Goal: Transaction & Acquisition: Purchase product/service

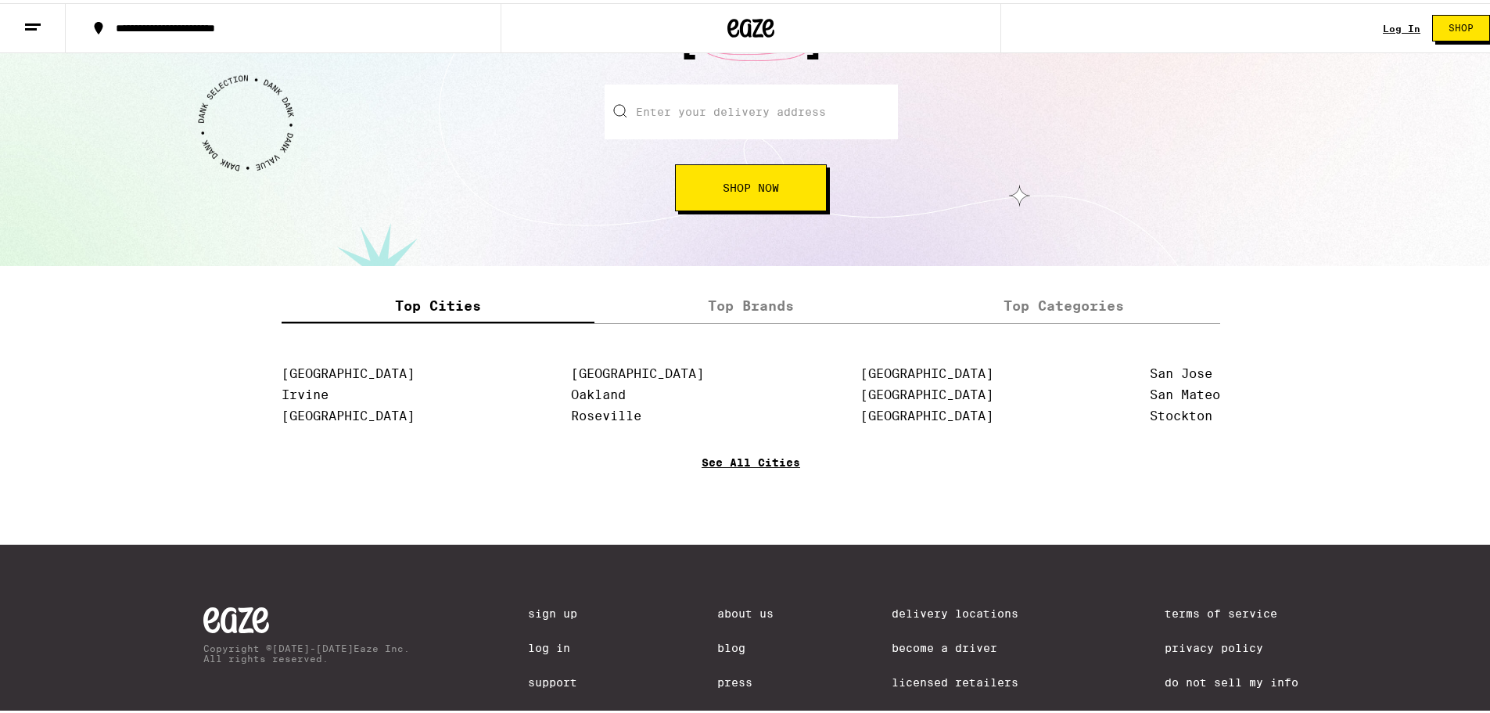
click at [753, 464] on link "See All Cities" at bounding box center [751, 482] width 99 height 58
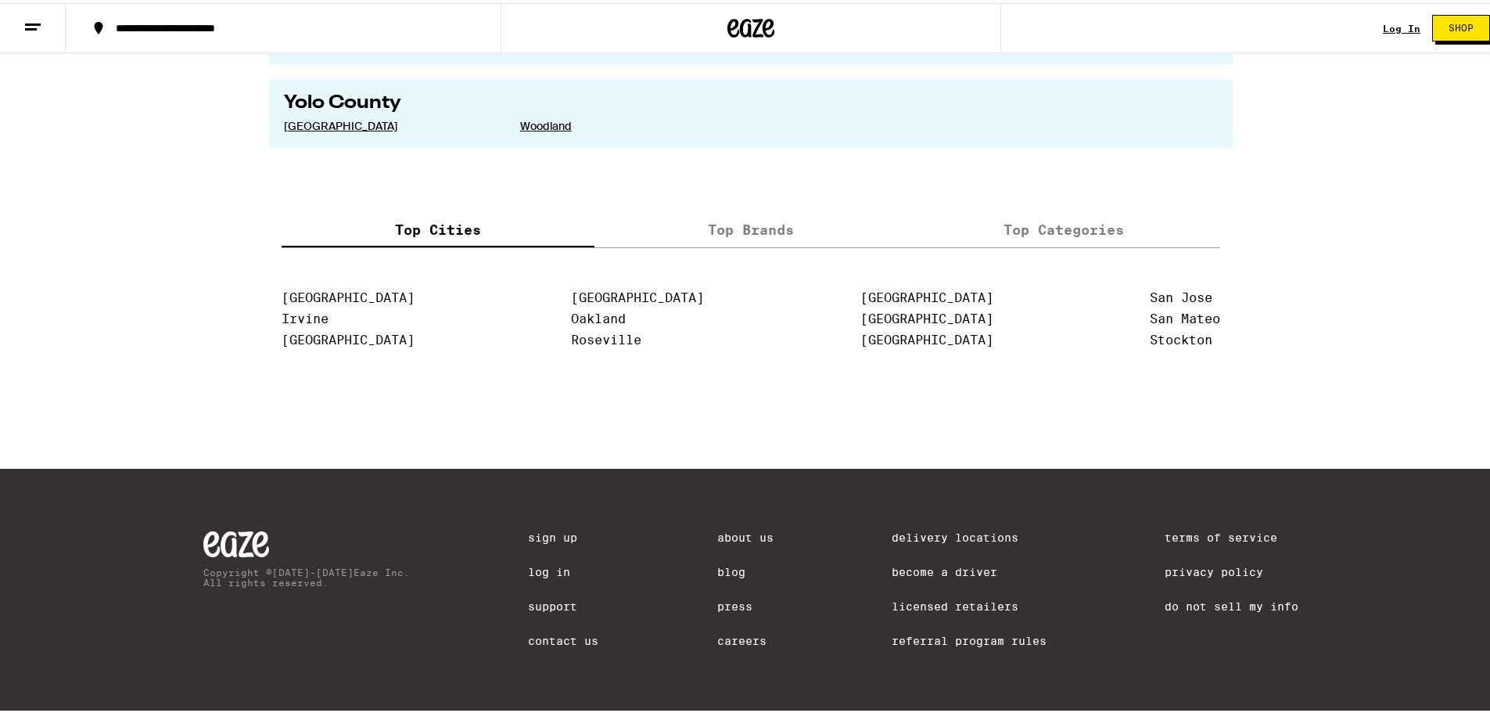
scroll to position [3189, 0]
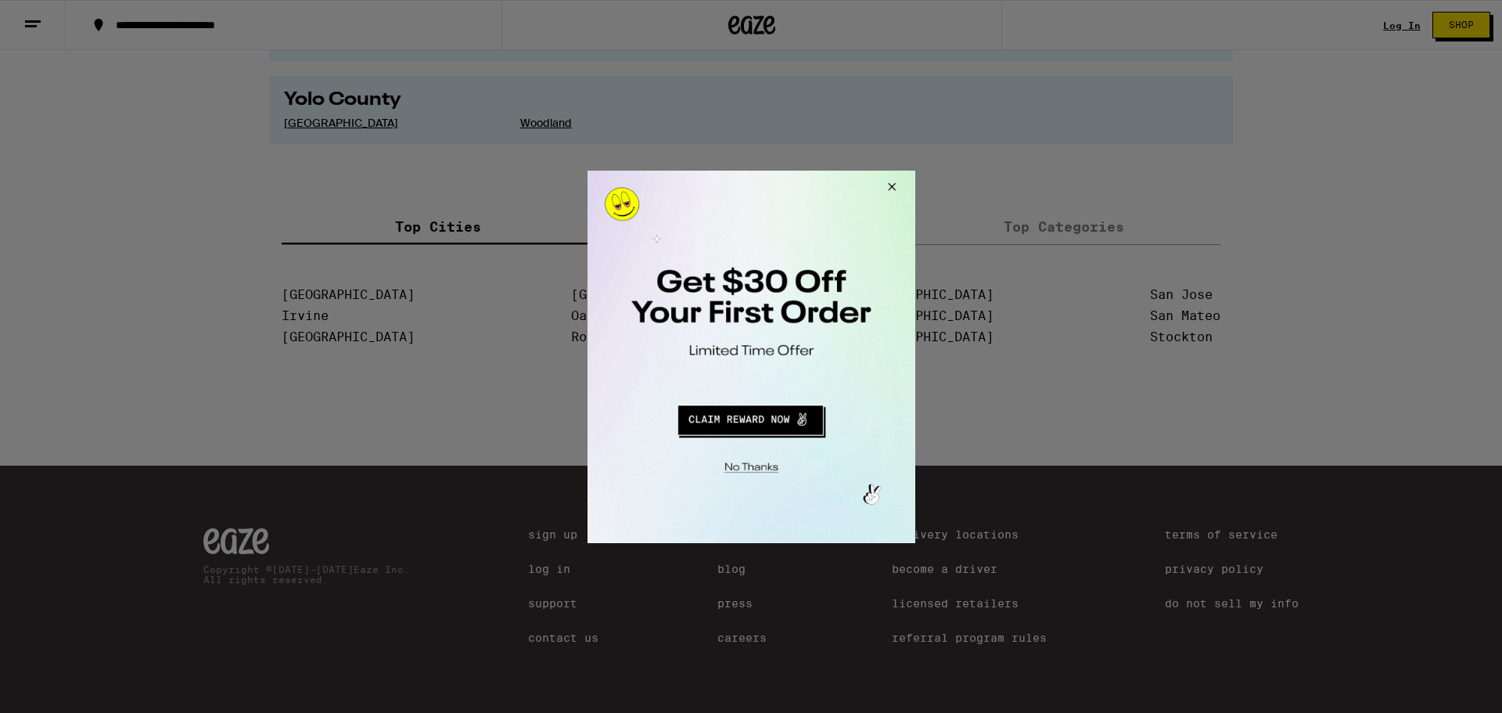
click at [893, 188] on button "Close Modal" at bounding box center [889, 189] width 42 height 38
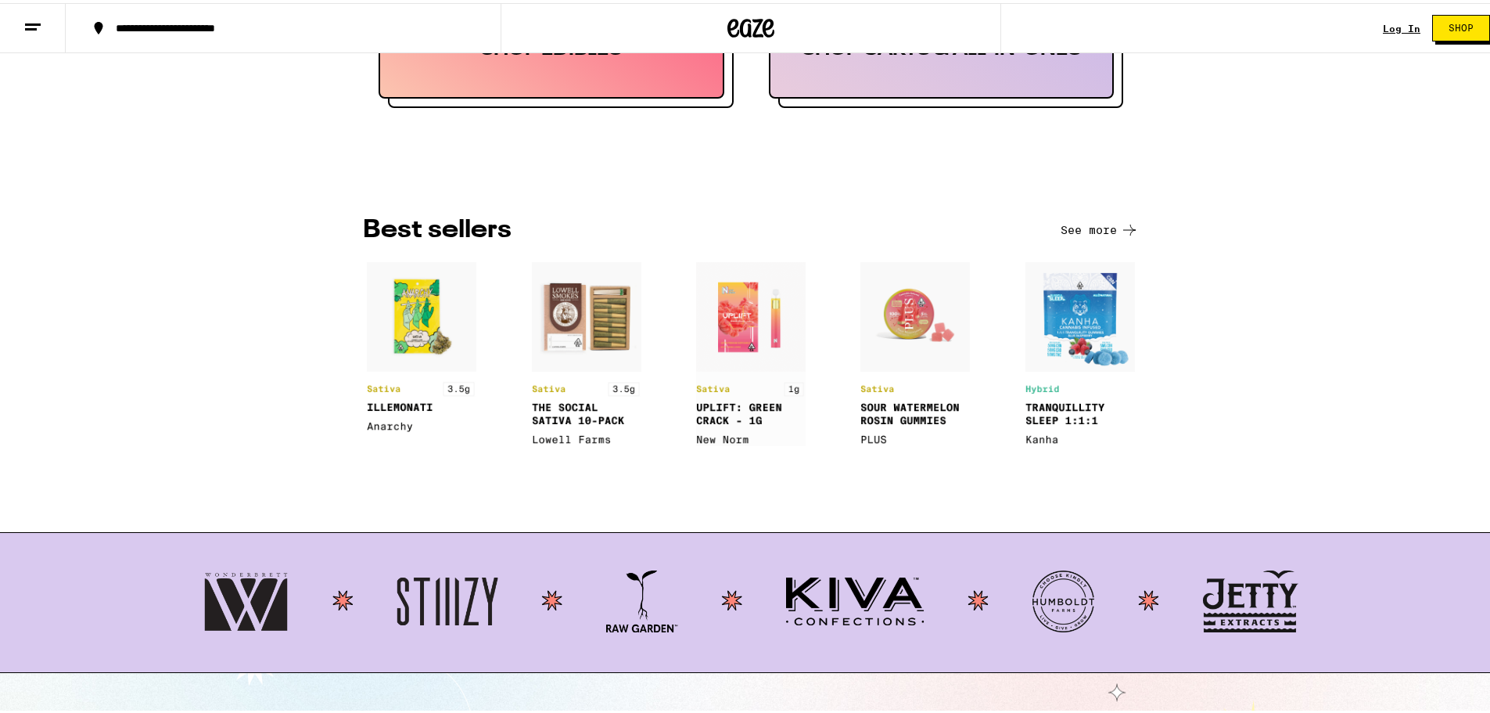
scroll to position [1174, 0]
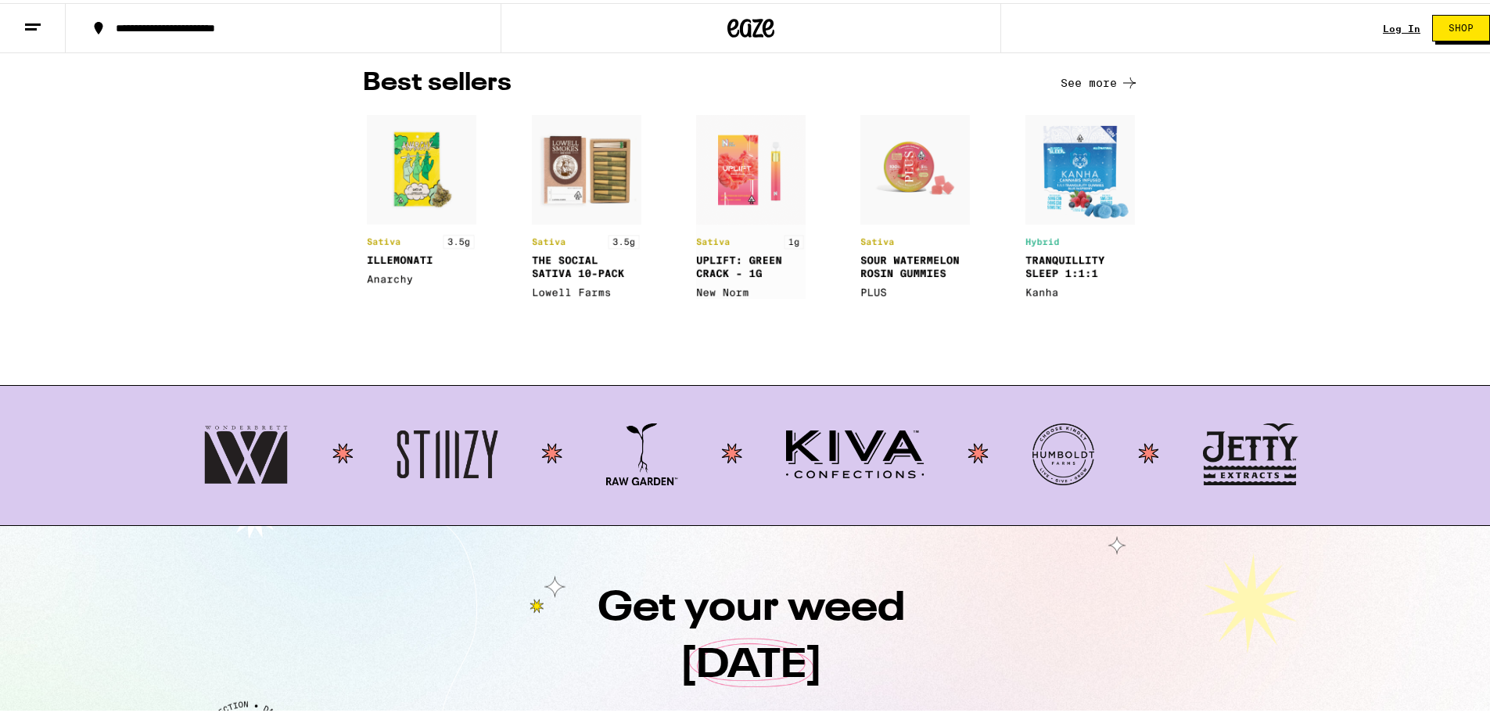
click at [1095, 89] on button "See more" at bounding box center [1100, 79] width 78 height 19
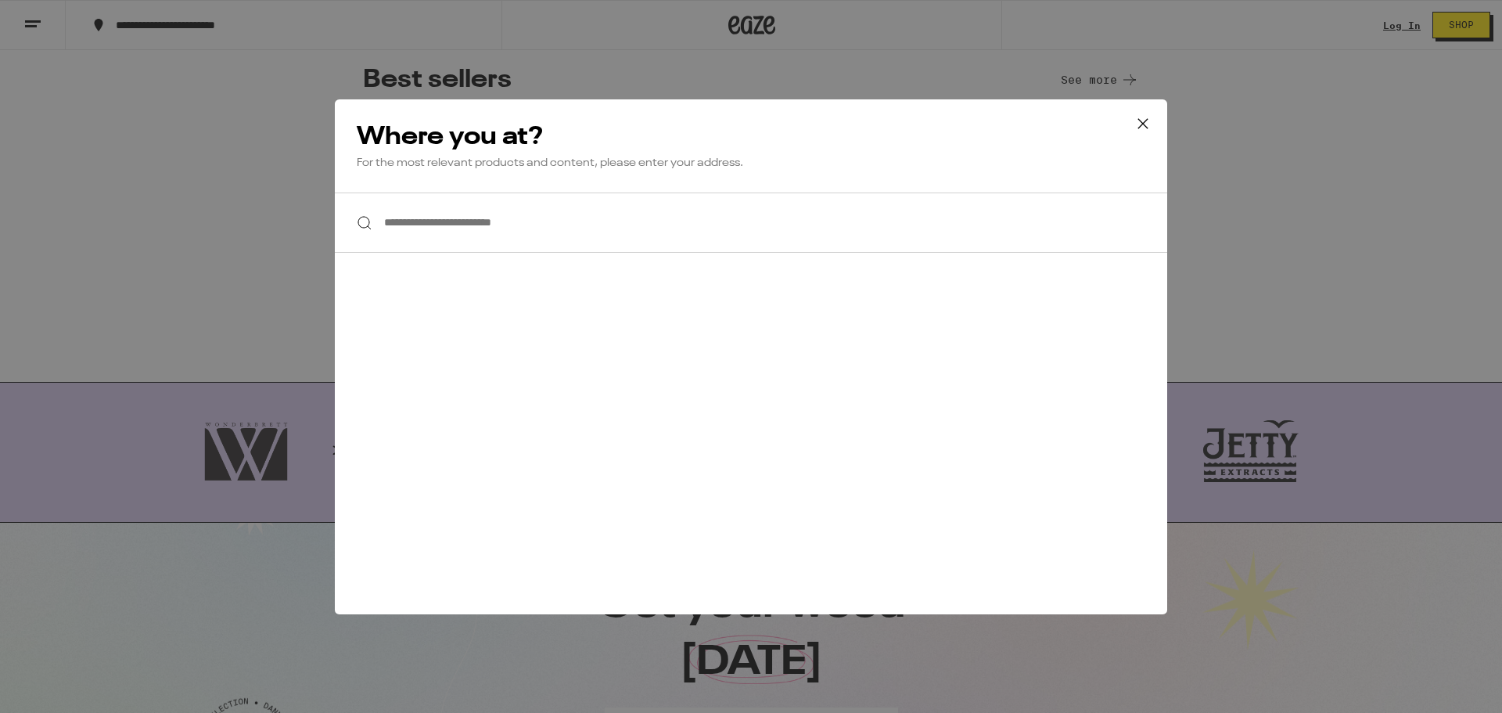
click at [1142, 122] on icon at bounding box center [1142, 123] width 23 height 23
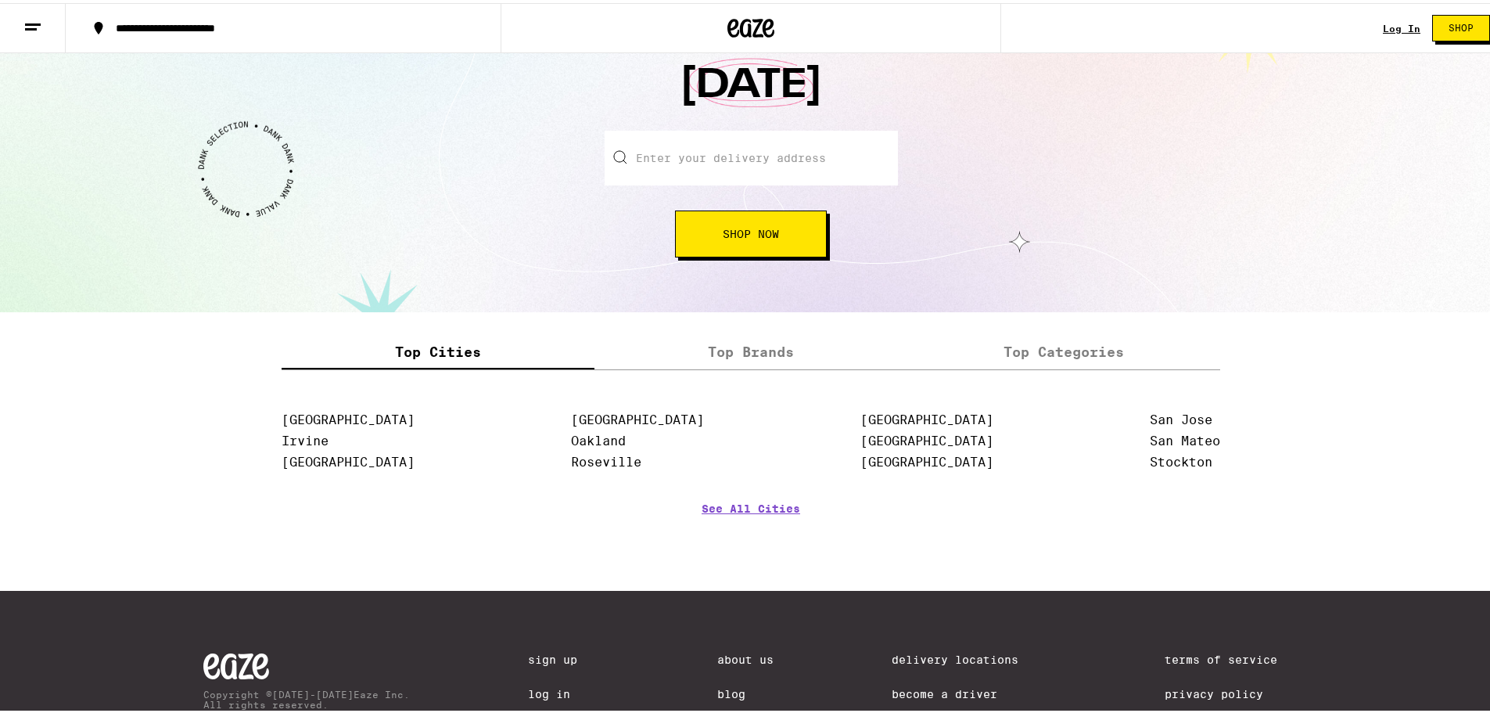
scroll to position [1886, 0]
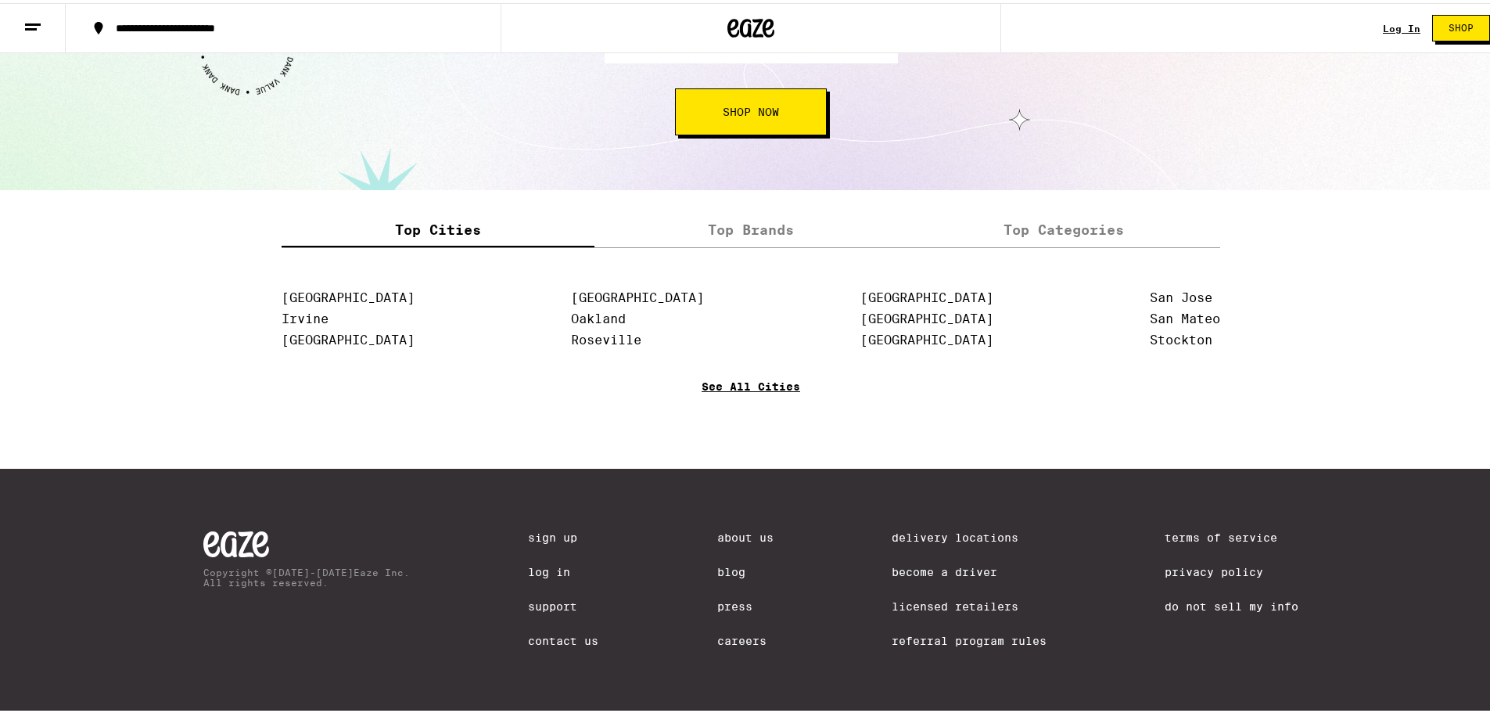
click at [749, 387] on link "See All Cities" at bounding box center [751, 406] width 99 height 58
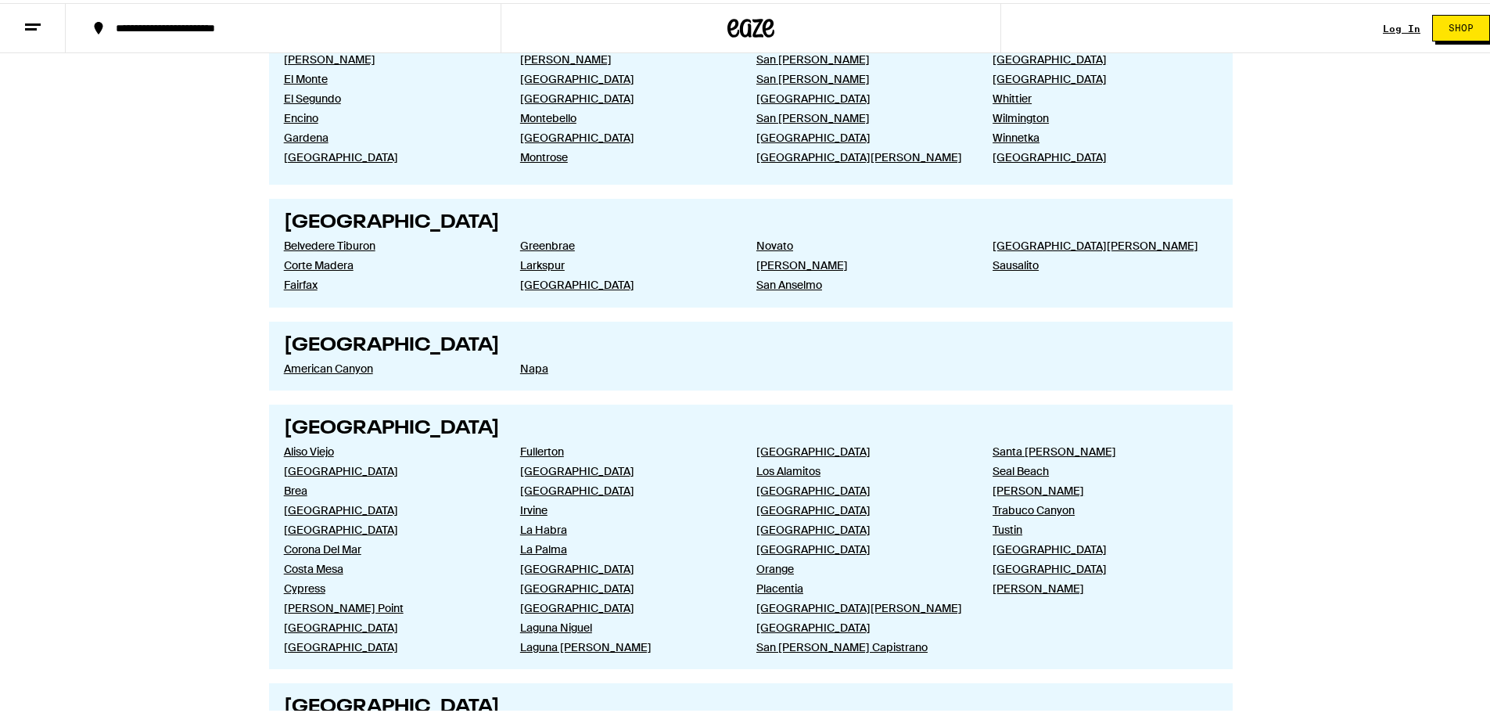
scroll to position [1252, 0]
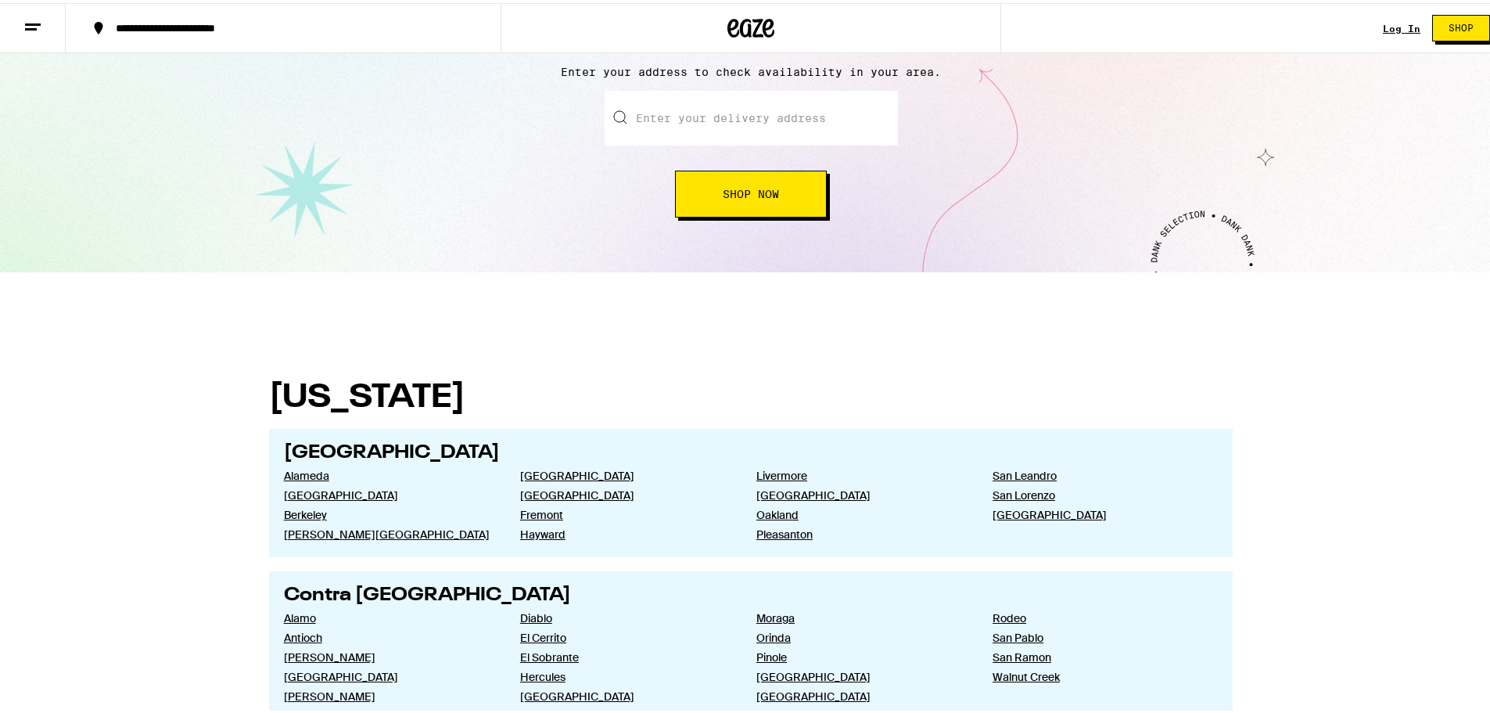
scroll to position [0, 0]
